Goal: Task Accomplishment & Management: Complete application form

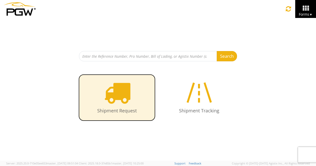
click at [113, 104] on icon at bounding box center [117, 92] width 26 height 26
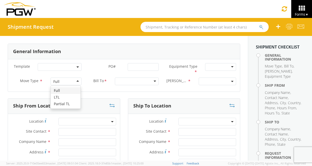
click at [77, 81] on div "Full" at bounding box center [66, 82] width 31 height 8
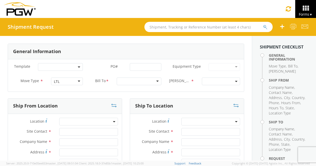
click at [130, 84] on div at bounding box center [139, 82] width 45 height 8
click at [153, 81] on div at bounding box center [139, 82] width 45 height 8
click at [210, 81] on span at bounding box center [221, 82] width 38 height 8
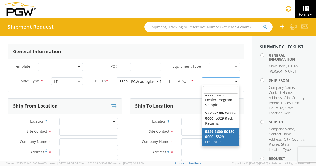
select select "5329-3600-50180-0000"
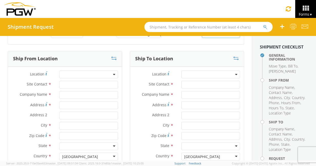
scroll to position [51, 0]
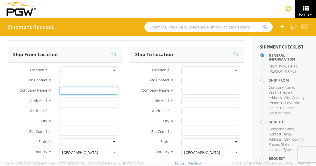
click at [66, 91] on input "text" at bounding box center [88, 91] width 59 height 8
type input "Clean Plus Inc"
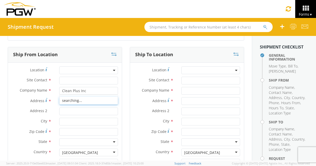
type input "138 E Main Street"
type input "West Concord"
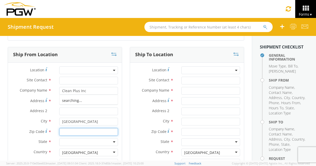
type input "55985"
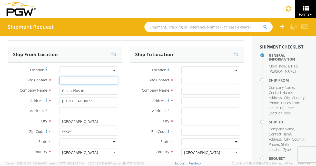
click at [73, 82] on input "text" at bounding box center [88, 81] width 59 height 8
type input "Darla Howard"
click at [82, 144] on div at bounding box center [88, 142] width 59 height 8
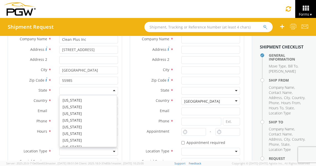
scroll to position [159, 0]
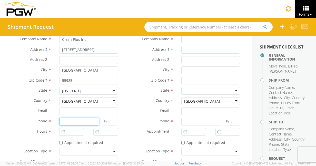
click at [63, 123] on input at bounding box center [79, 122] width 40 height 8
type input "507-527-2233"
click at [109, 122] on input at bounding box center [109, 122] width 17 height 8
type input "100"
click at [68, 131] on input "text" at bounding box center [71, 132] width 25 height 8
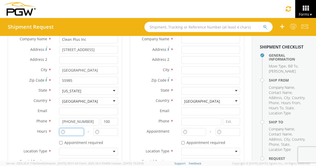
type input "11:00 AM"
type input "12:00 PM"
type input "8:00 AM"
click at [103, 132] on input "12:00 PM" at bounding box center [105, 132] width 25 height 8
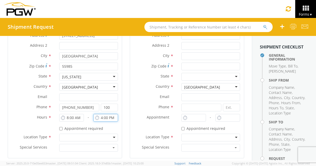
scroll to position [128, 0]
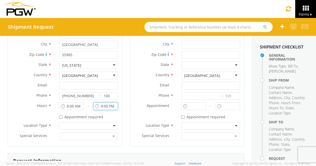
type input "4:00 PM"
click at [91, 127] on div at bounding box center [88, 126] width 59 height 8
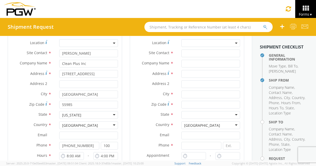
scroll to position [77, 0]
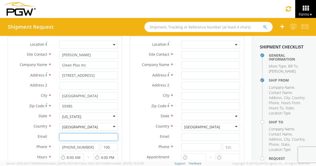
paste input "dknutson@cpidivisions.com"
type input "dknutson@cpidivisions.com"
click at [30, 127] on label "Country *" at bounding box center [32, 126] width 48 height 7
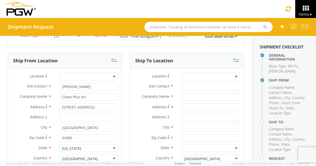
scroll to position [51, 0]
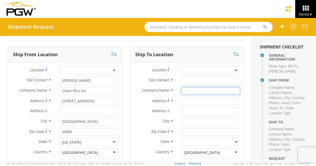
click at [197, 90] on input "text" at bounding box center [211, 91] width 59 height 8
type input "PGW Auto Glass, LLC"
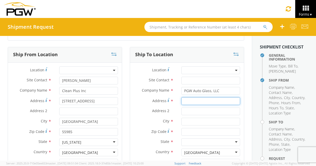
type input "850 Southern Ave"
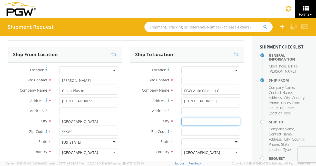
type input "Chillicothe"
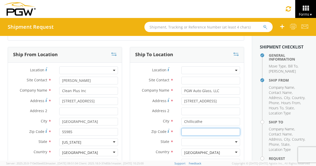
type input "45601"
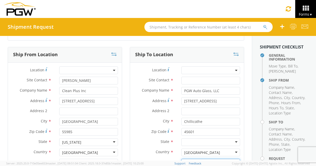
type input "rmccloskey@pgwautoglass.com"
type input "7407747601"
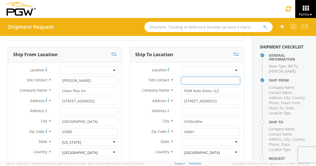
click at [190, 77] on input "text" at bounding box center [211, 81] width 59 height 8
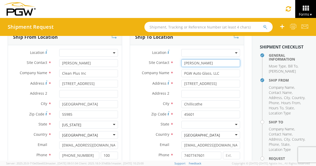
scroll to position [77, 0]
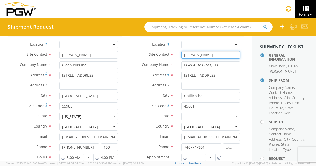
type input "Robert McCloskey"
click at [213, 116] on div at bounding box center [211, 117] width 59 height 8
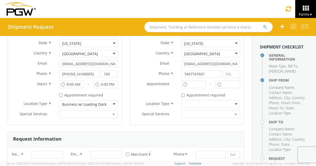
scroll to position [154, 0]
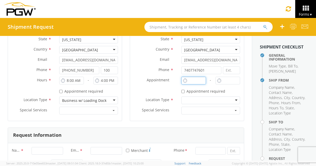
click at [191, 82] on input "text" at bounding box center [194, 81] width 25 height 8
click at [190, 82] on input "11:00 AM" at bounding box center [194, 81] width 25 height 8
type input "8:00 AM"
click at [222, 82] on input "11:00 AM" at bounding box center [228, 81] width 25 height 8
click at [233, 80] on input "4:00 AM" at bounding box center [228, 81] width 25 height 8
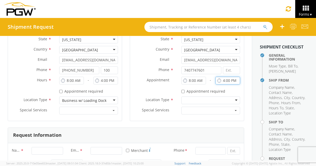
type input "4:00 PM"
click at [206, 99] on div at bounding box center [211, 101] width 59 height 8
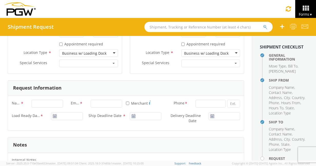
scroll to position [205, 0]
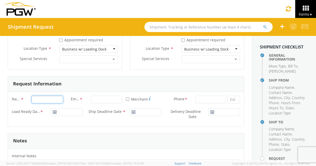
click at [57, 99] on input "Name *" at bounding box center [48, 100] width 32 height 8
type input "Dean Vesce"
click at [105, 99] on input "Email *" at bounding box center [107, 100] width 32 height 8
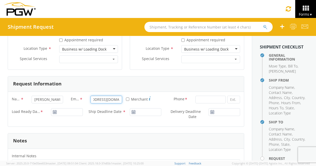
scroll to position [0, 20]
type input "dvesce@pgwautoglass.com"
click at [200, 98] on input at bounding box center [211, 100] width 30 height 8
type input "412-719-0995"
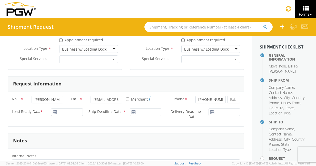
click at [54, 111] on icon at bounding box center [55, 112] width 4 height 4
click at [55, 112] on use at bounding box center [55, 112] width 4 height 4
click at [56, 112] on use at bounding box center [55, 112] width 4 height 4
type input "10/01/2025"
click at [58, 111] on input "10/01/2025" at bounding box center [67, 112] width 32 height 8
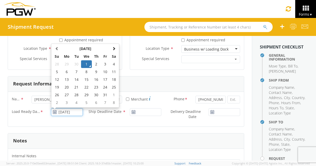
click at [87, 64] on td "1" at bounding box center [86, 64] width 11 height 8
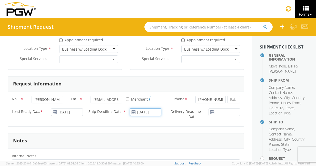
click at [136, 112] on input "10/01/2025" at bounding box center [146, 112] width 32 height 8
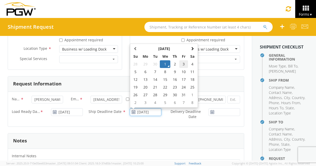
click at [182, 64] on td "3" at bounding box center [183, 64] width 9 height 8
type input "10/03/2025"
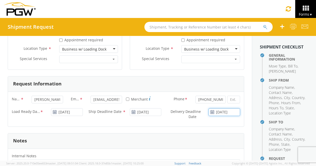
click at [214, 113] on input "10/01/2025" at bounding box center [225, 112] width 32 height 8
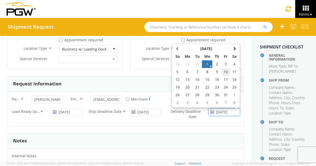
click at [222, 72] on td "10" at bounding box center [226, 72] width 9 height 8
type input "10/10/2025"
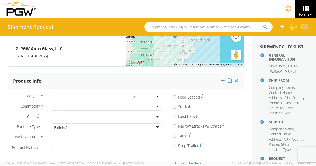
scroll to position [462, 0]
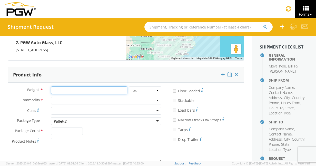
click at [67, 93] on input "number" at bounding box center [89, 91] width 76 height 8
type input "509"
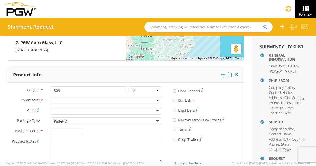
click at [74, 100] on div at bounding box center [106, 101] width 110 height 8
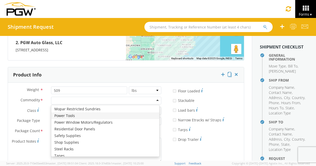
scroll to position [257, 0]
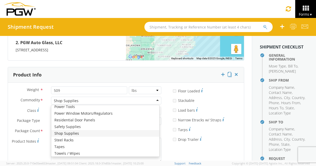
click at [99, 99] on div "Shop Supplies" at bounding box center [106, 101] width 110 height 8
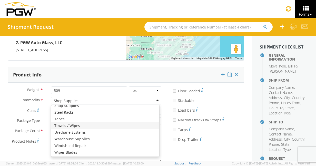
scroll to position [285, 0]
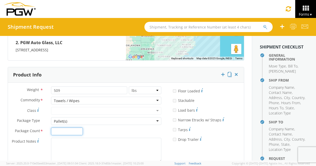
click at [64, 131] on input "Package Count *" at bounding box center [67, 132] width 32 height 8
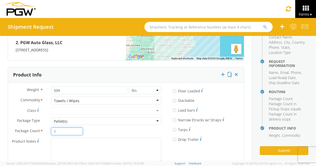
scroll to position [108, 0]
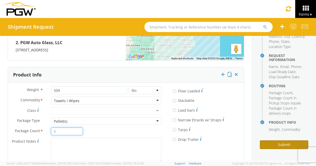
type input "1"
click at [270, 146] on button "Submit" at bounding box center [284, 144] width 49 height 9
